Goal: Information Seeking & Learning: Learn about a topic

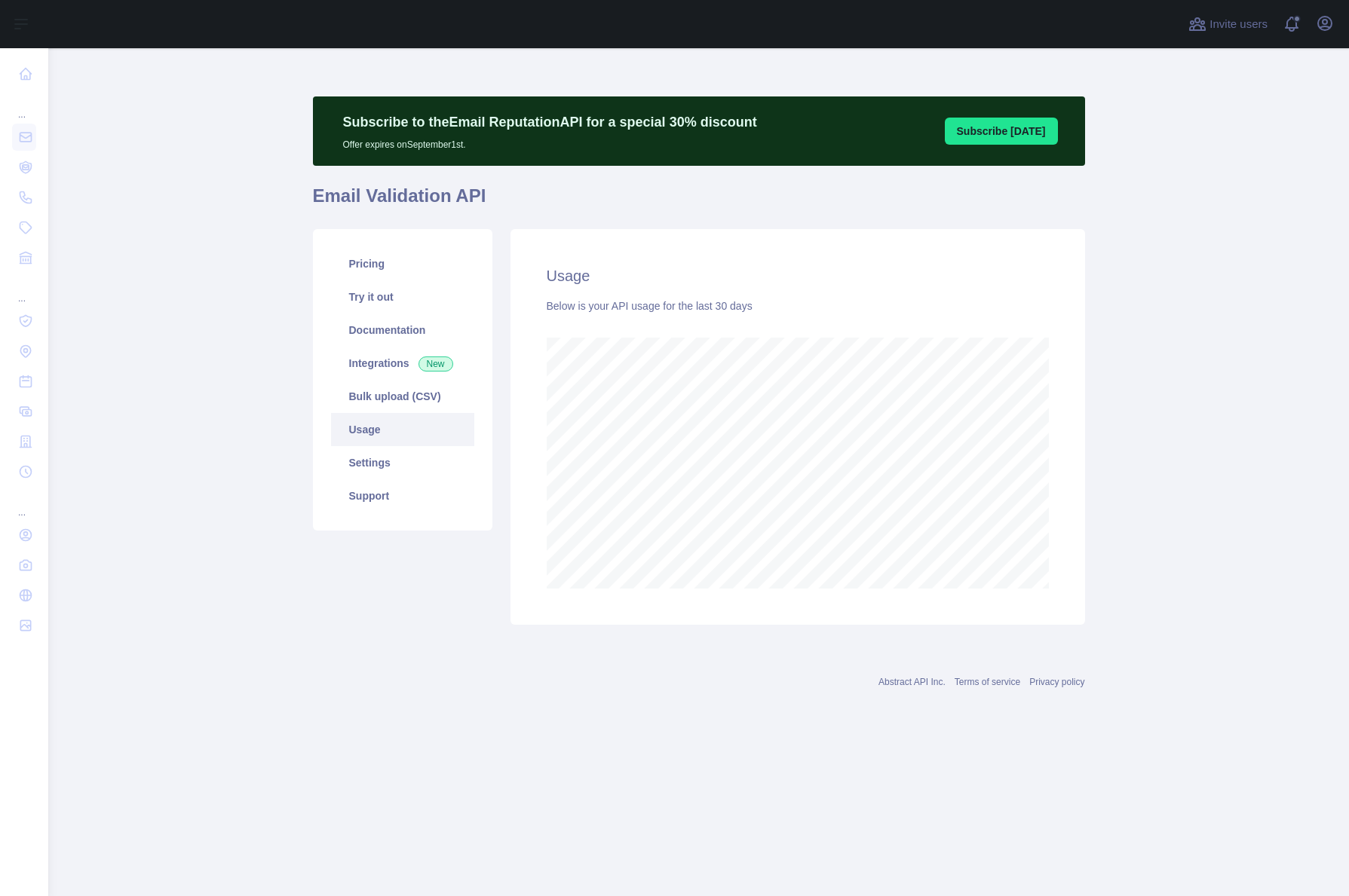
scroll to position [848, 1301]
click at [1134, 499] on main "Subscribe to the Email Reputation API for a special 30 % discount Offer expires…" at bounding box center [698, 472] width 1301 height 848
click at [1081, 516] on div "Usage Below is your API usage for the last 30 days" at bounding box center [797, 427] width 574 height 395
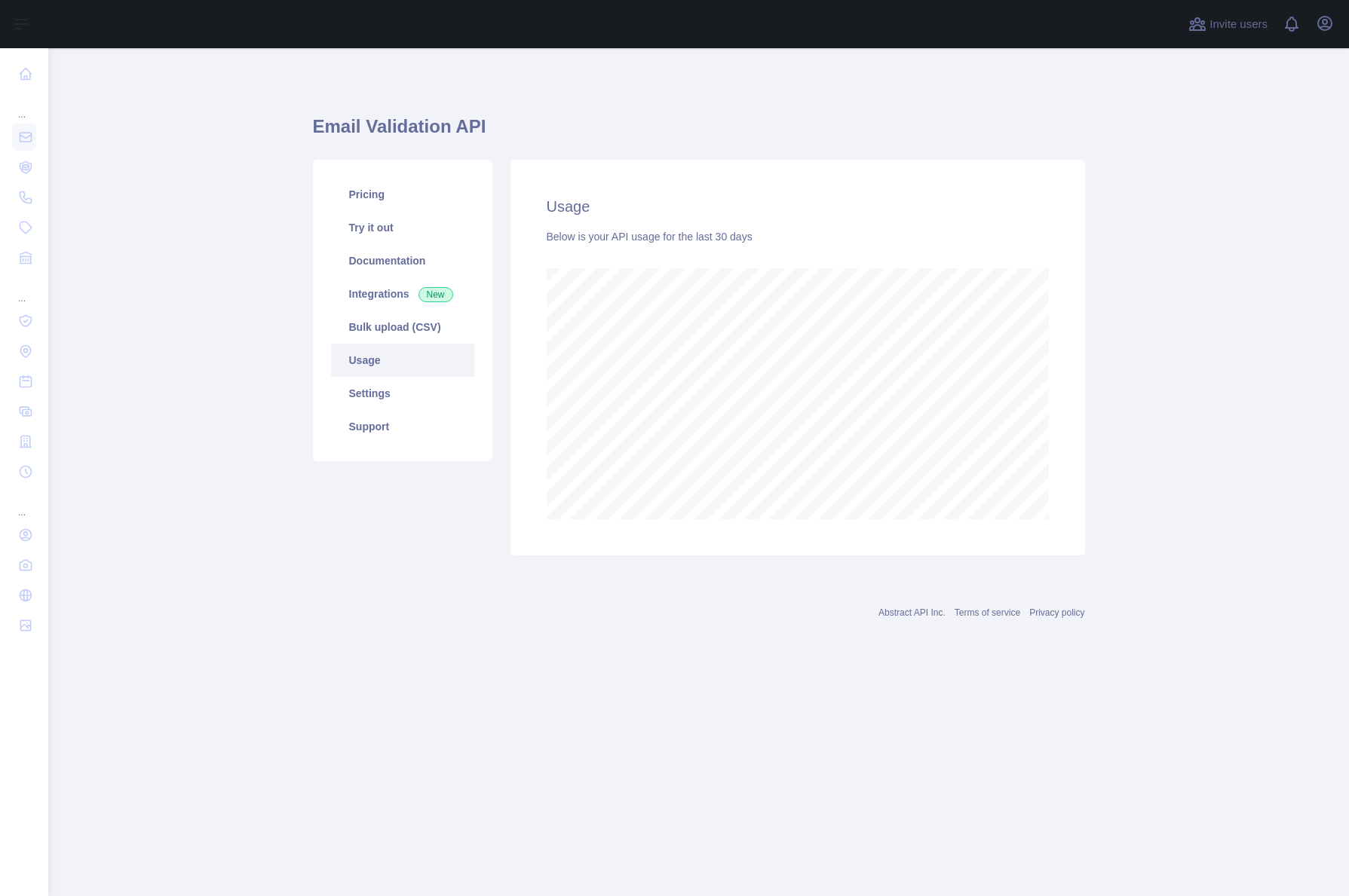
scroll to position [848, 1301]
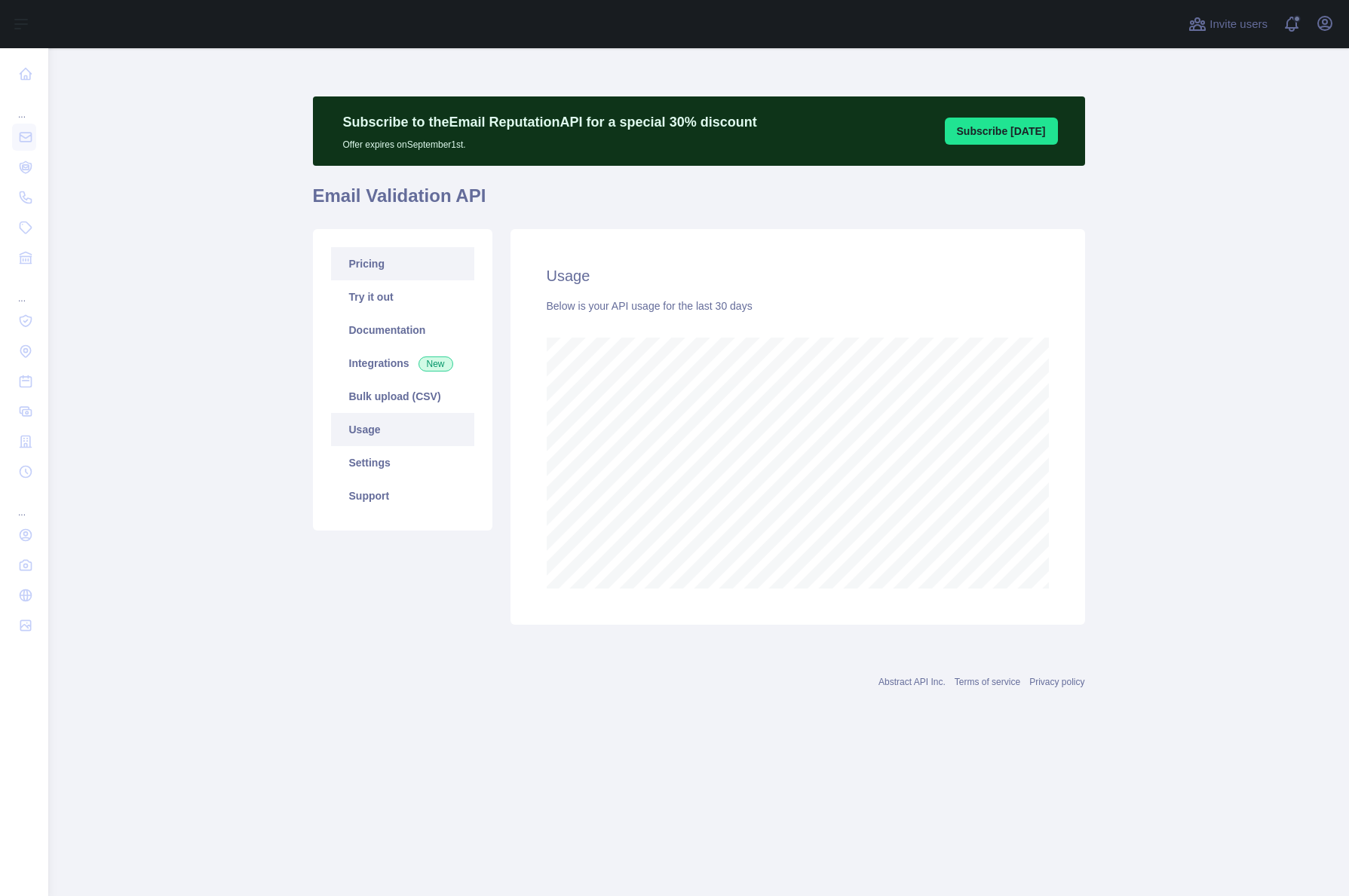
click at [393, 276] on link "Pricing" at bounding box center [403, 264] width 144 height 34
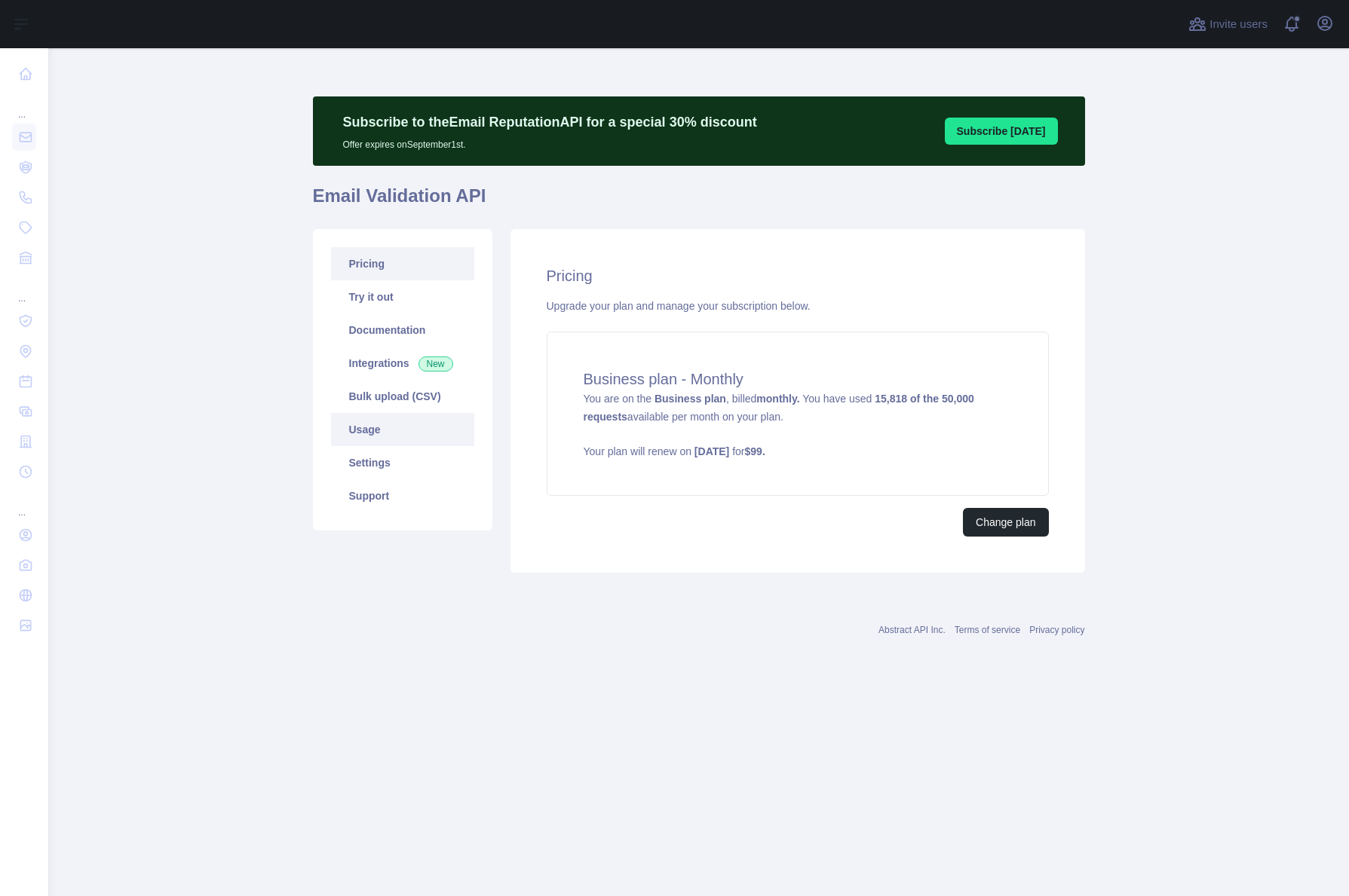
click at [402, 434] on link "Usage" at bounding box center [403, 430] width 144 height 34
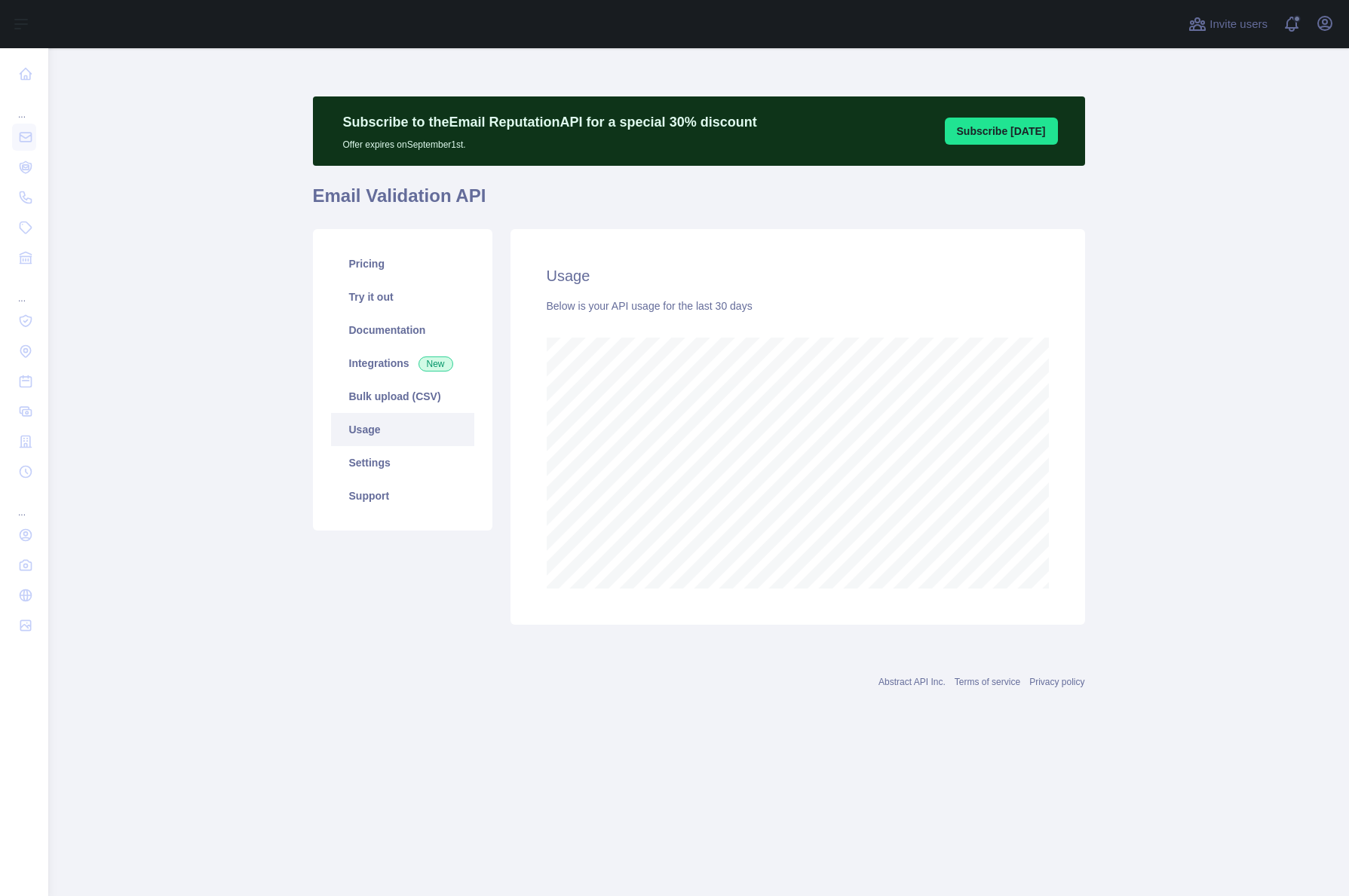
scroll to position [848, 1301]
